Goal: Task Accomplishment & Management: Complete application form

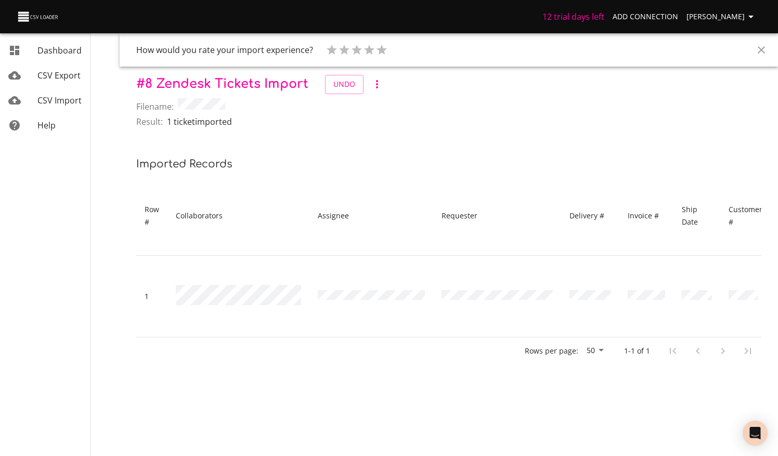
click at [39, 104] on span "CSV Import" at bounding box center [59, 100] width 44 height 11
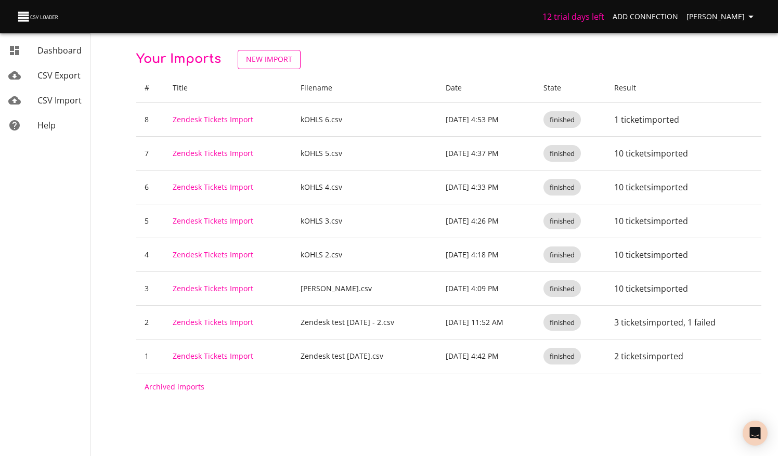
click at [259, 60] on span "New Import" at bounding box center [269, 59] width 46 height 13
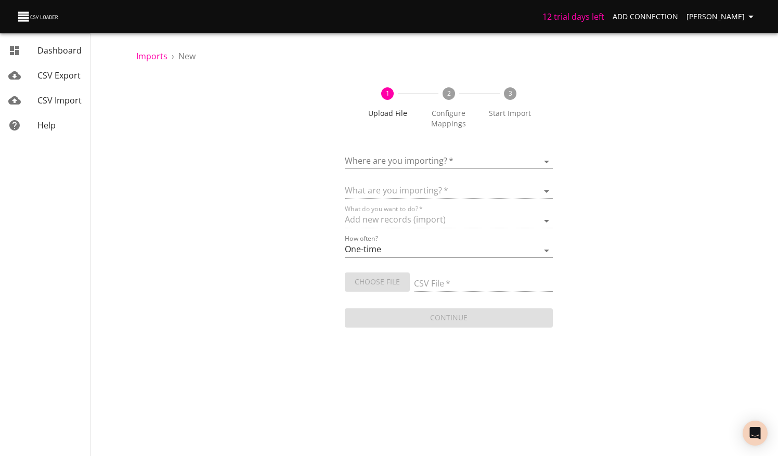
click at [451, 156] on body "12 trial days left Add Connection [PERSON_NAME] CSV Export CSV Import Help Impo…" at bounding box center [389, 228] width 778 height 456
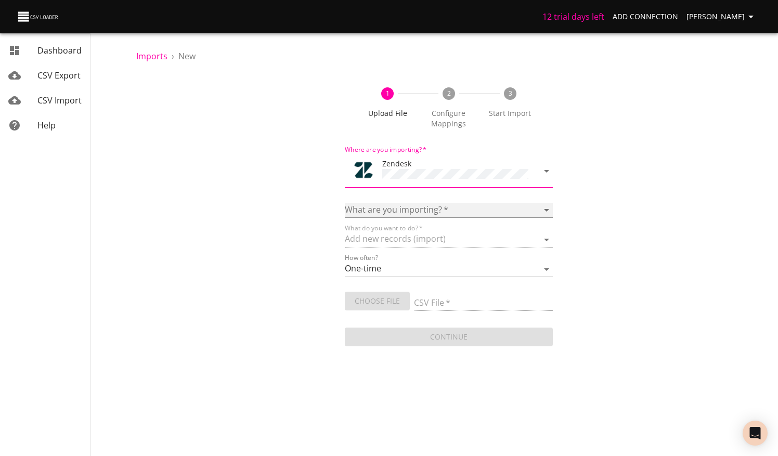
click at [463, 208] on select "Article categories Articles Comments Organizations Ticket forms Tickets Users" at bounding box center [449, 210] width 208 height 15
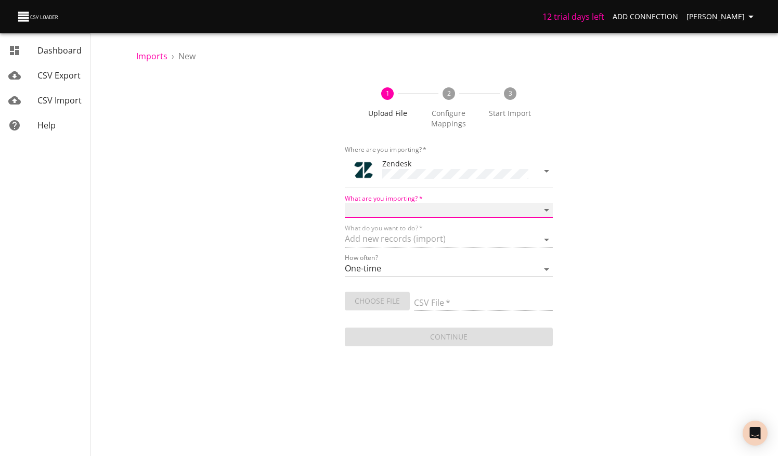
select select "tickets"
click at [345, 203] on select "Article categories Articles Comments Organizations Ticket forms Tickets Users" at bounding box center [449, 210] width 208 height 15
click at [458, 298] on input "CSV File   *" at bounding box center [483, 303] width 139 height 15
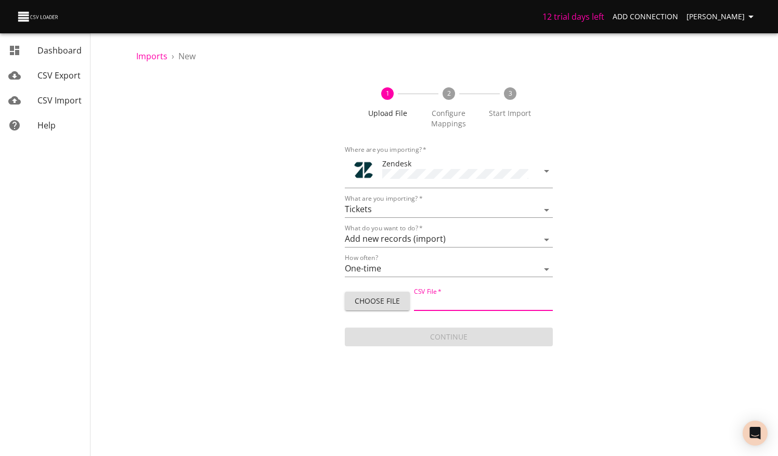
type input "kOHLS 6.csv"
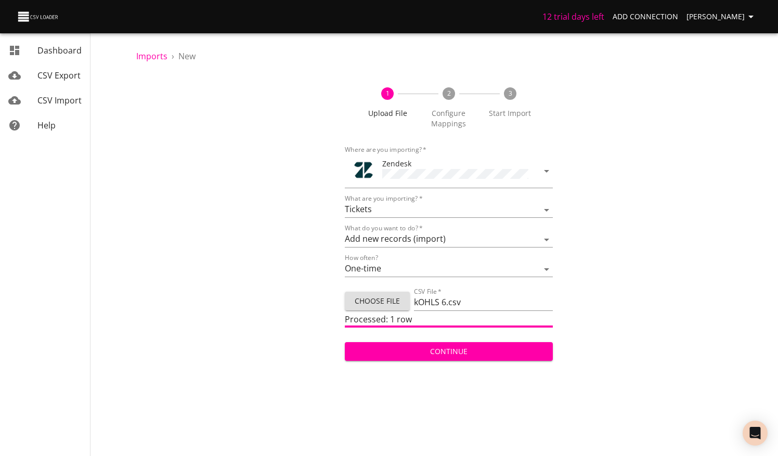
click at [486, 343] on button "Continue" at bounding box center [449, 351] width 208 height 19
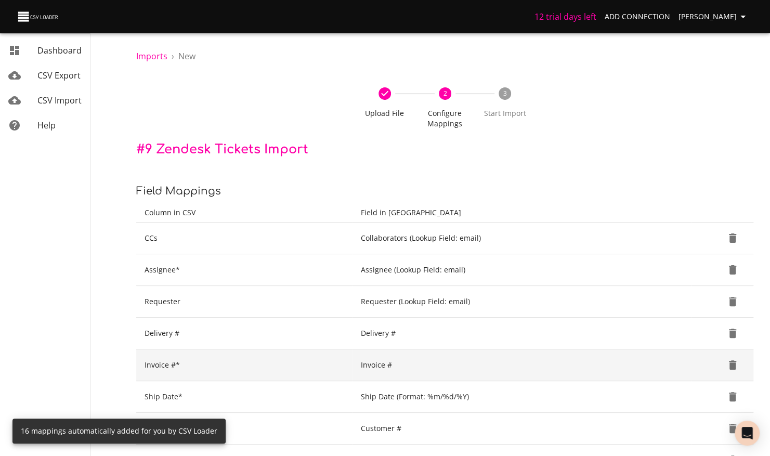
scroll to position [394, 0]
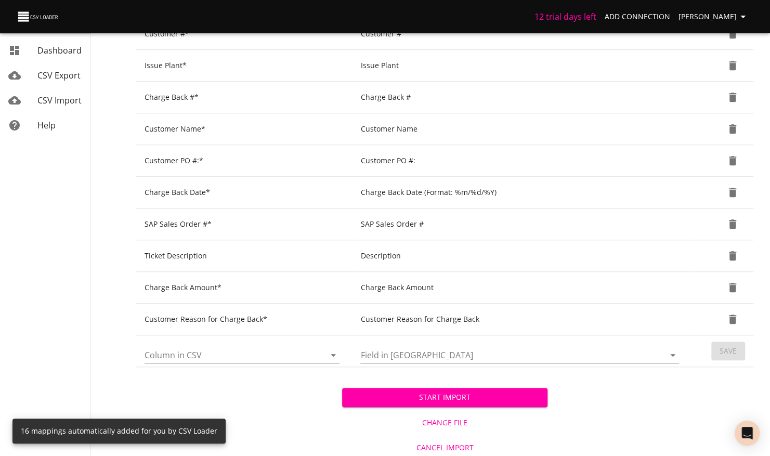
click at [484, 397] on span "Start Import" at bounding box center [444, 397] width 189 height 13
